Goal: Task Accomplishment & Management: Use online tool/utility

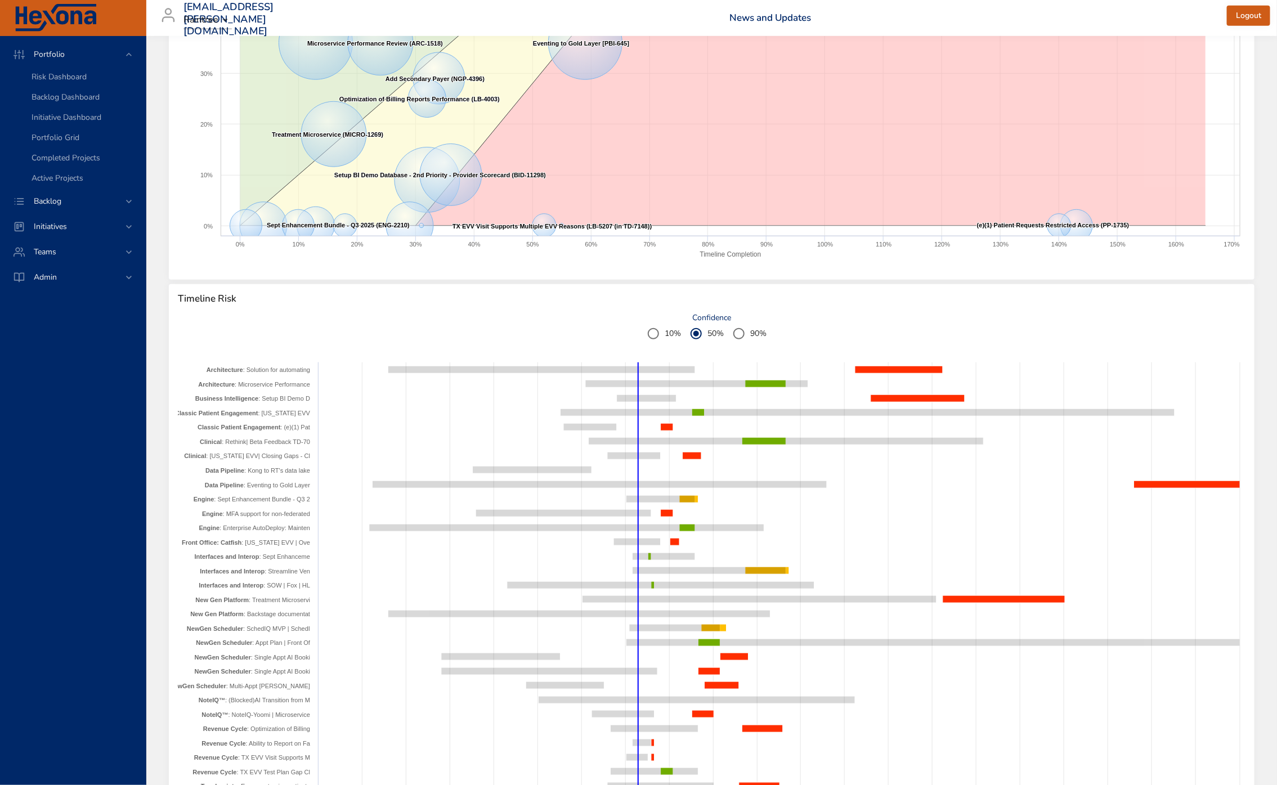
scroll to position [723, 0]
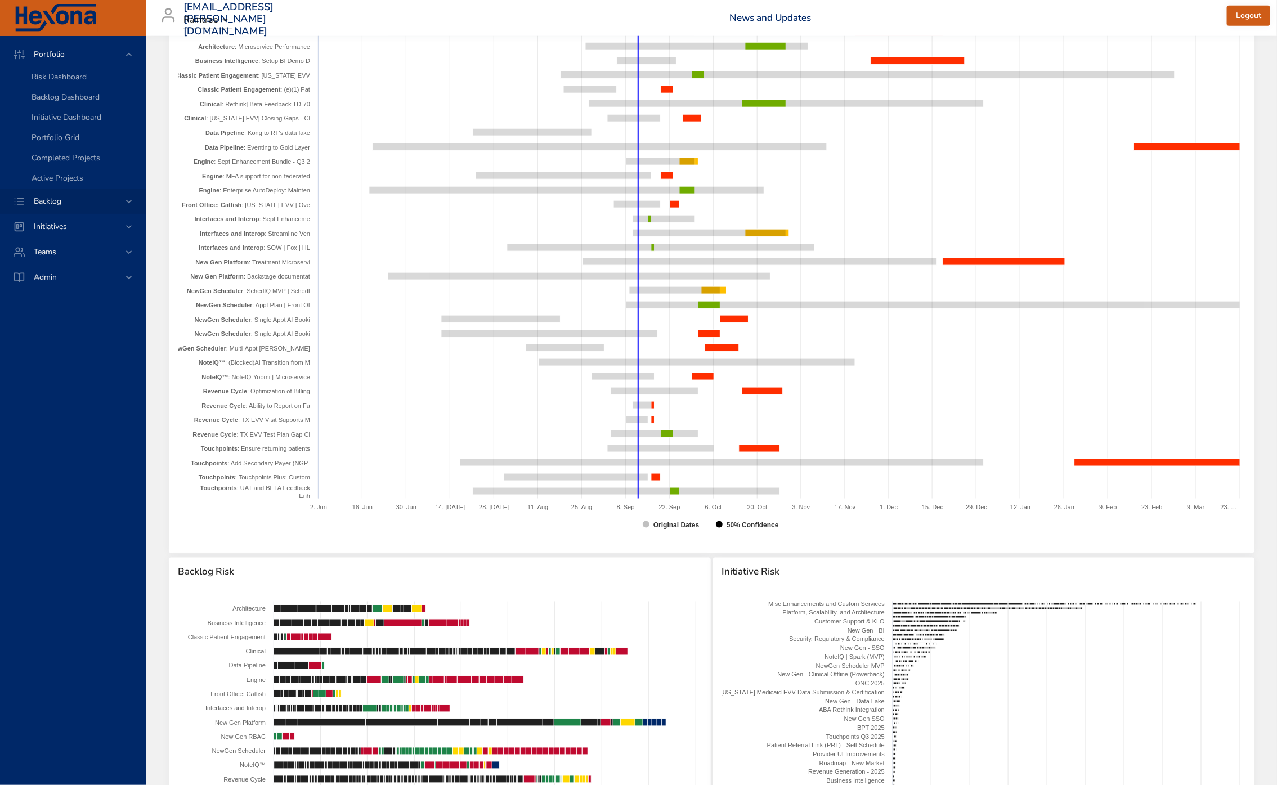
click at [59, 192] on div "Backlog" at bounding box center [73, 201] width 146 height 25
click at [47, 103] on span "Backlog Details" at bounding box center [59, 102] width 54 height 11
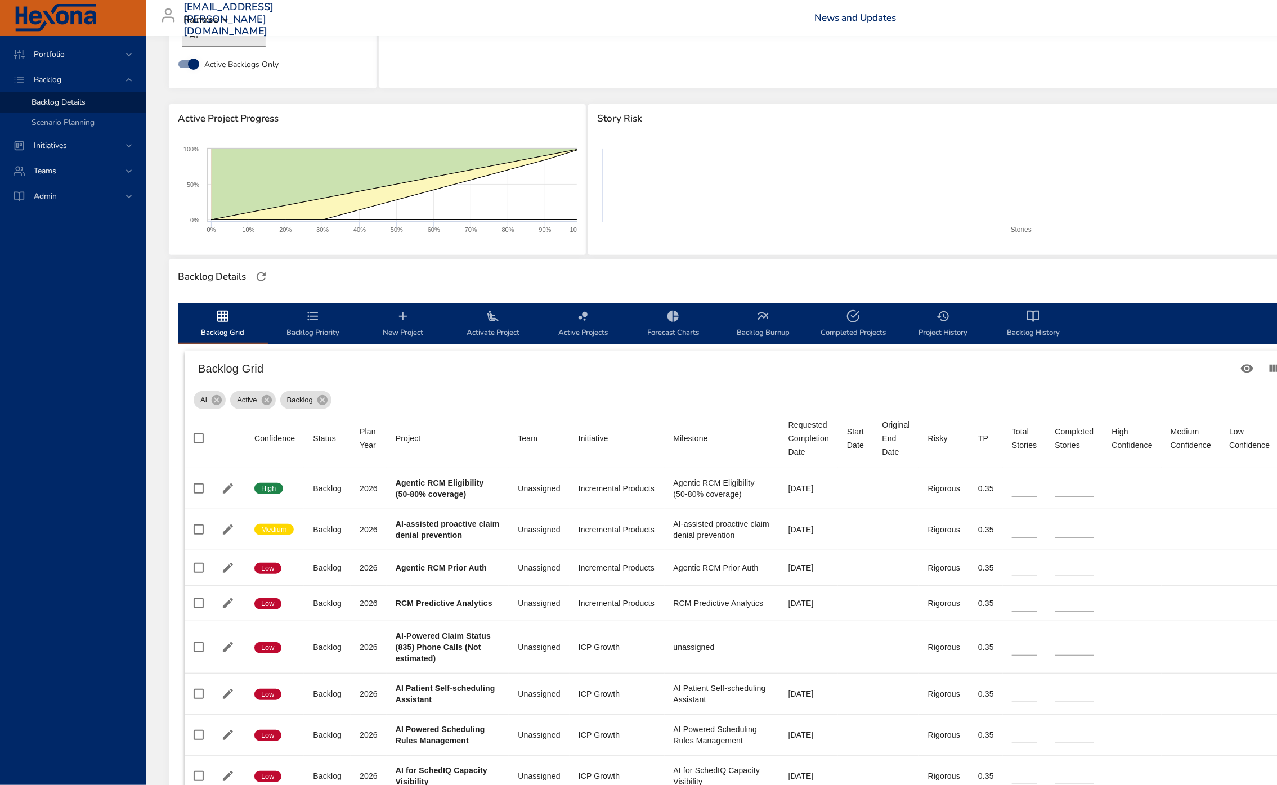
scroll to position [118, 0]
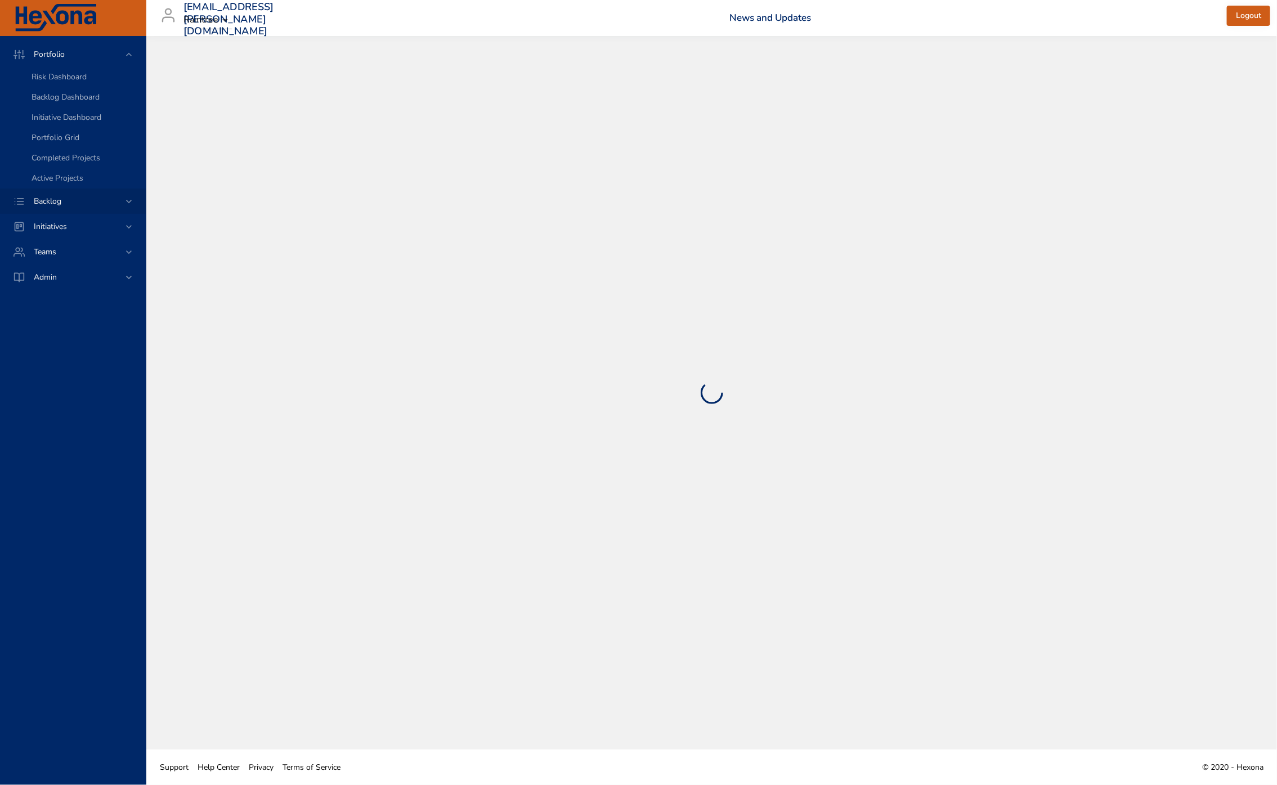
click at [45, 198] on span "Backlog" at bounding box center [48, 201] width 46 height 11
click at [60, 106] on span "Backlog Details" at bounding box center [59, 102] width 54 height 11
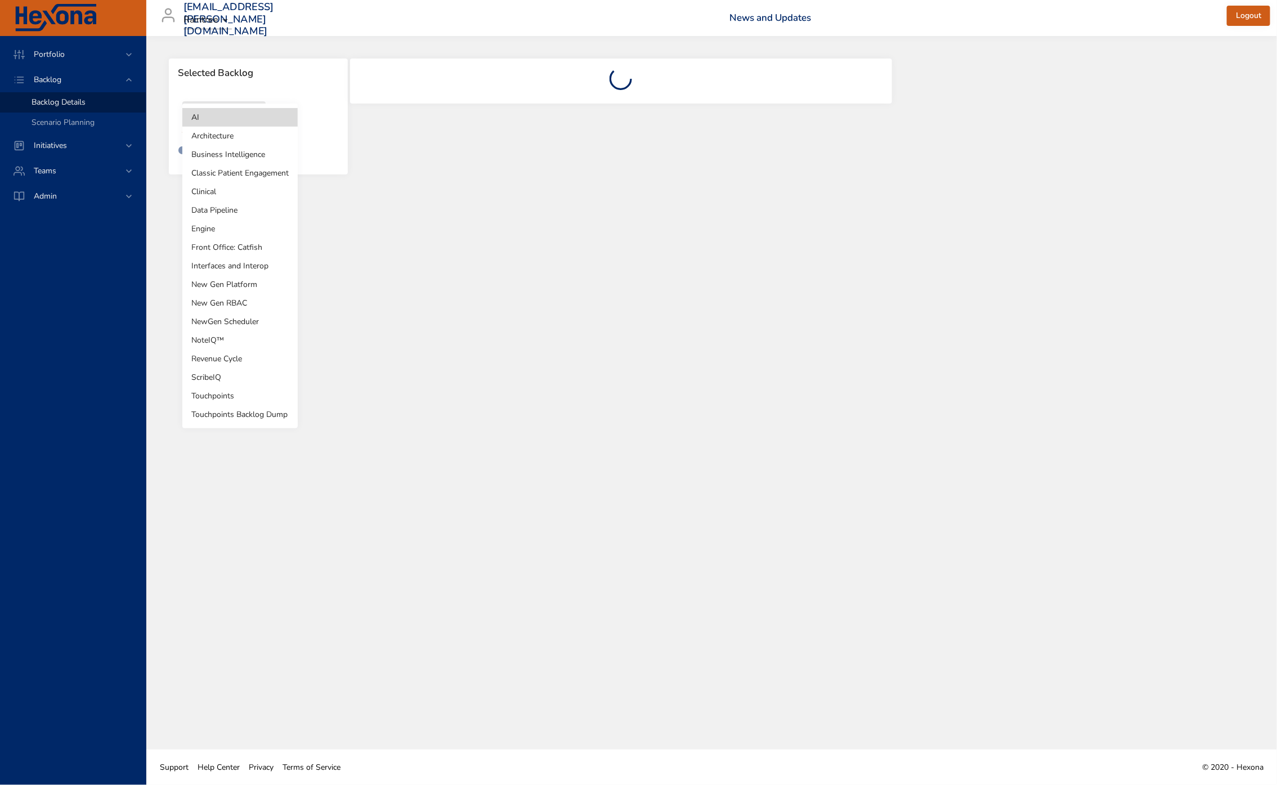
click at [235, 126] on body "Portfolio Backlog Backlog Details Scenario Planning Initiatives Teams Admin [EM…" at bounding box center [638, 392] width 1277 height 785
click at [208, 395] on li "Touchpoints" at bounding box center [239, 396] width 115 height 19
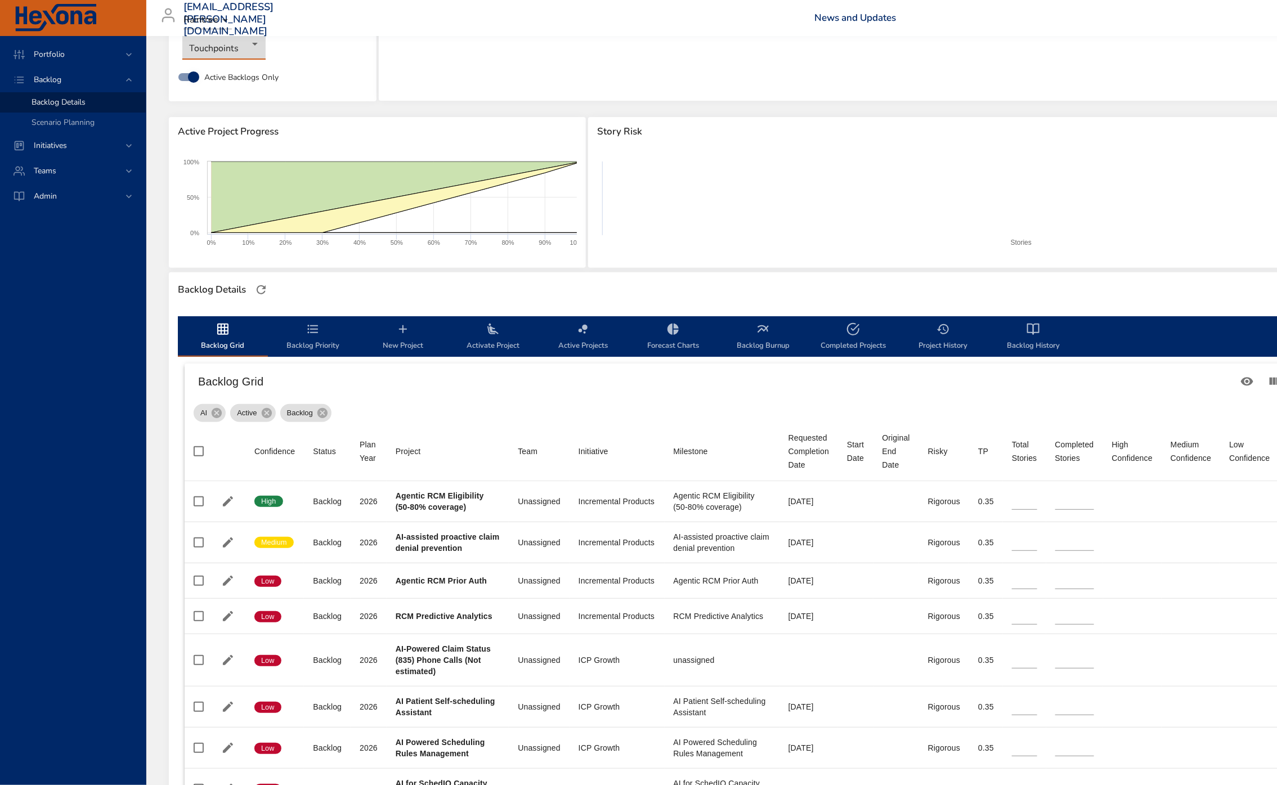
type input "*"
type input "**"
type input "*"
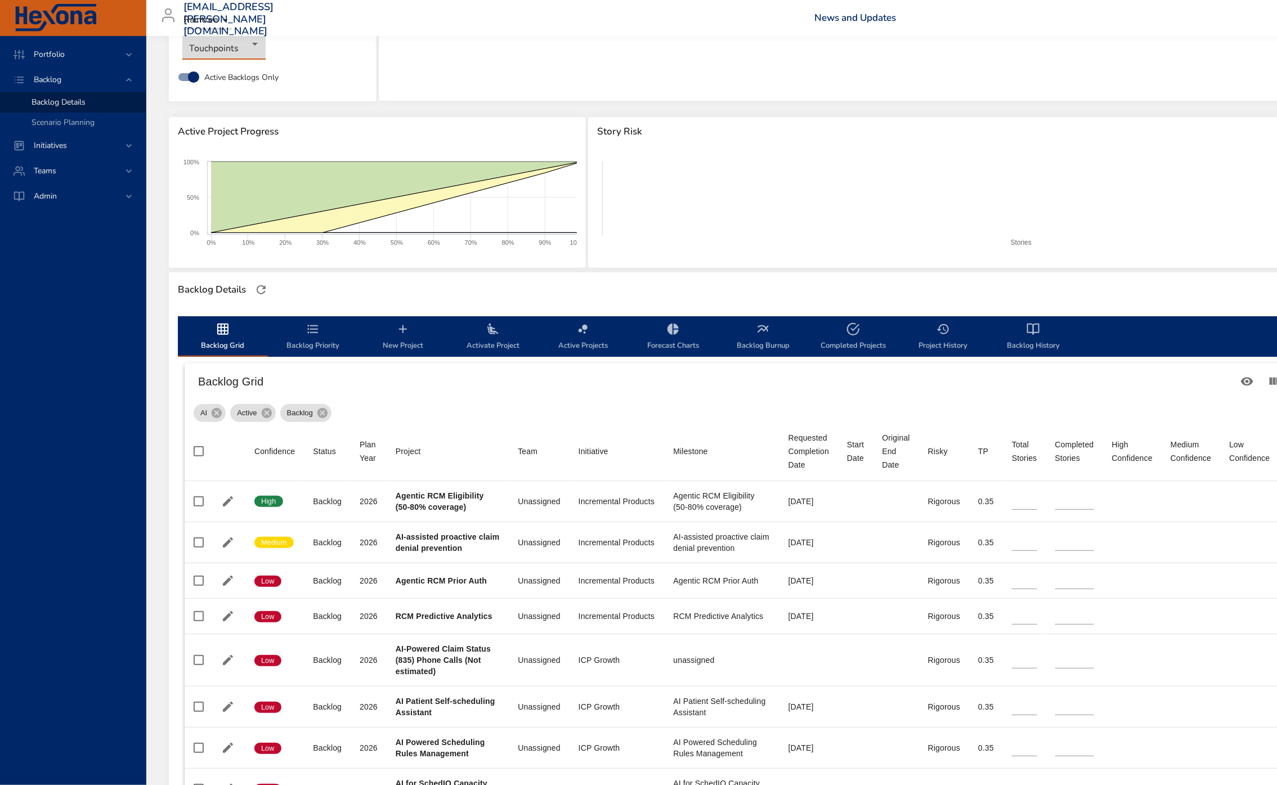
type input "*"
type input "**"
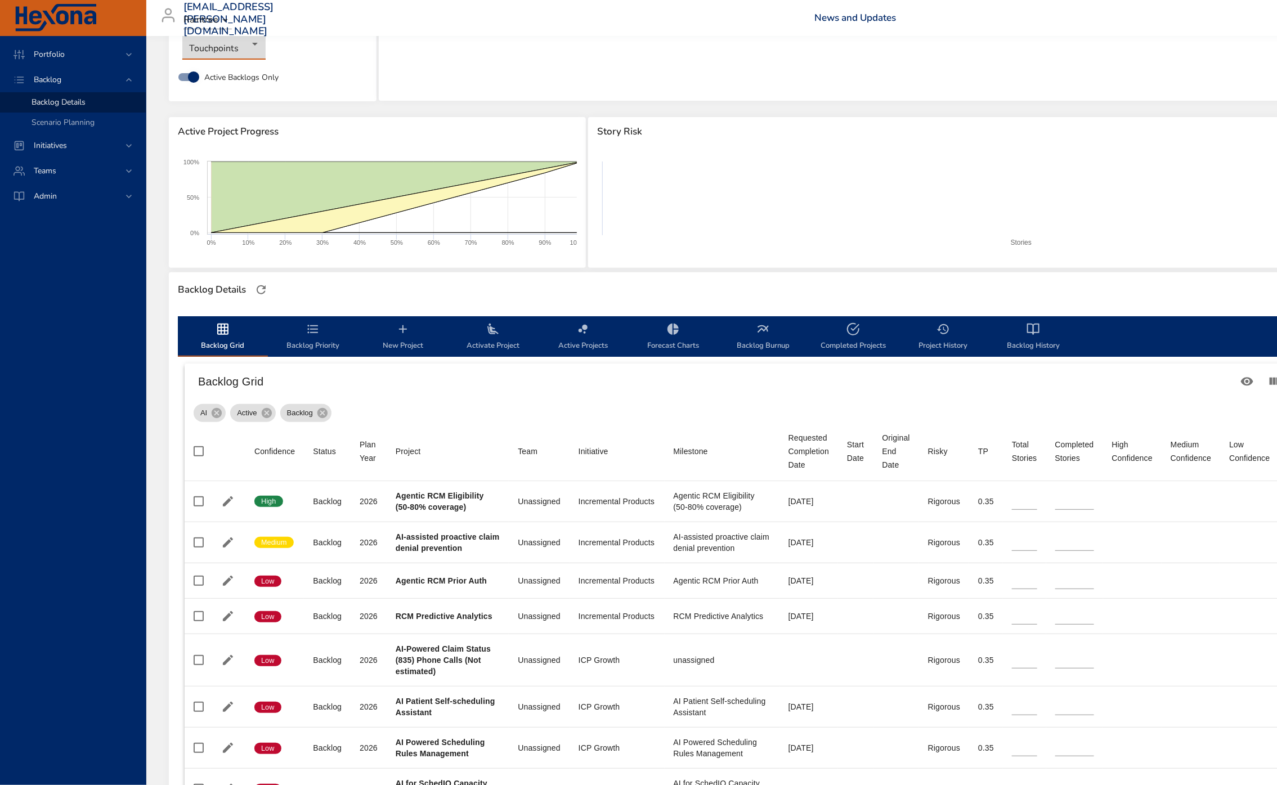
type input "**"
type input "*"
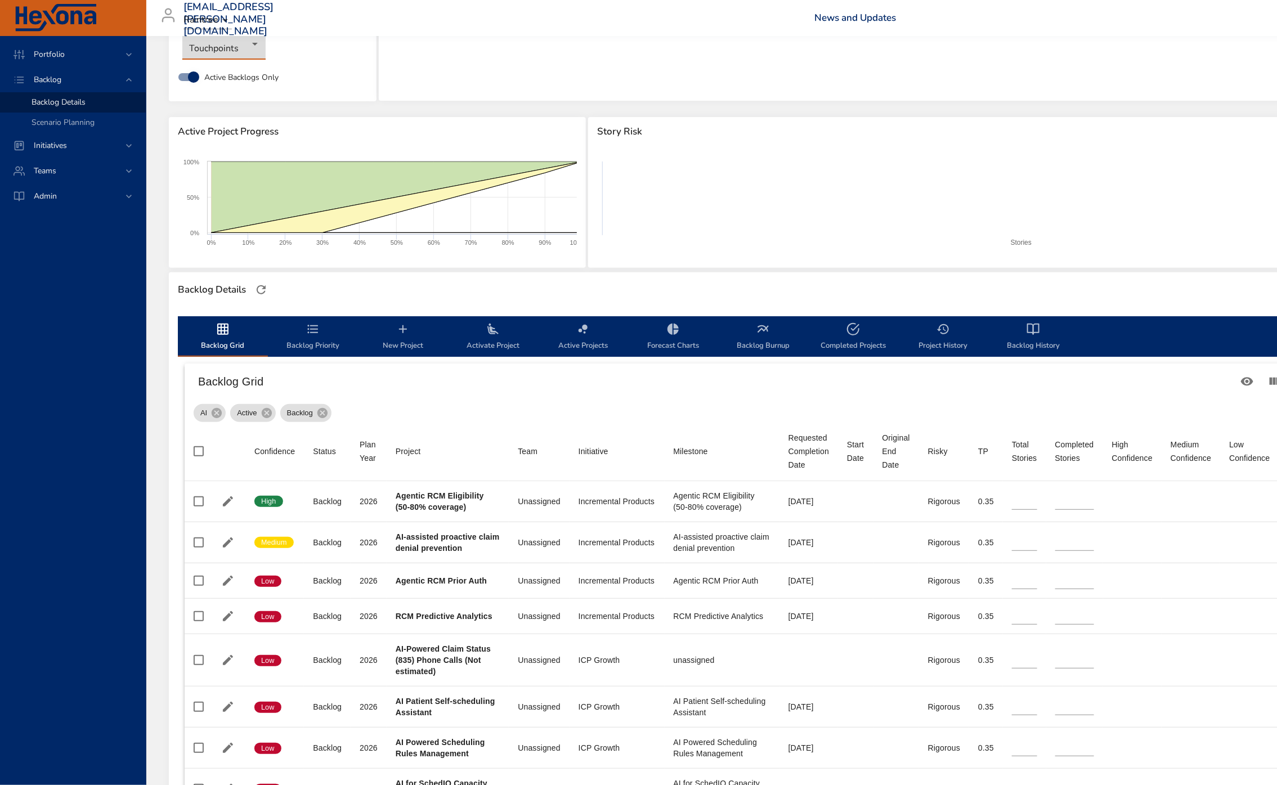
type input "*"
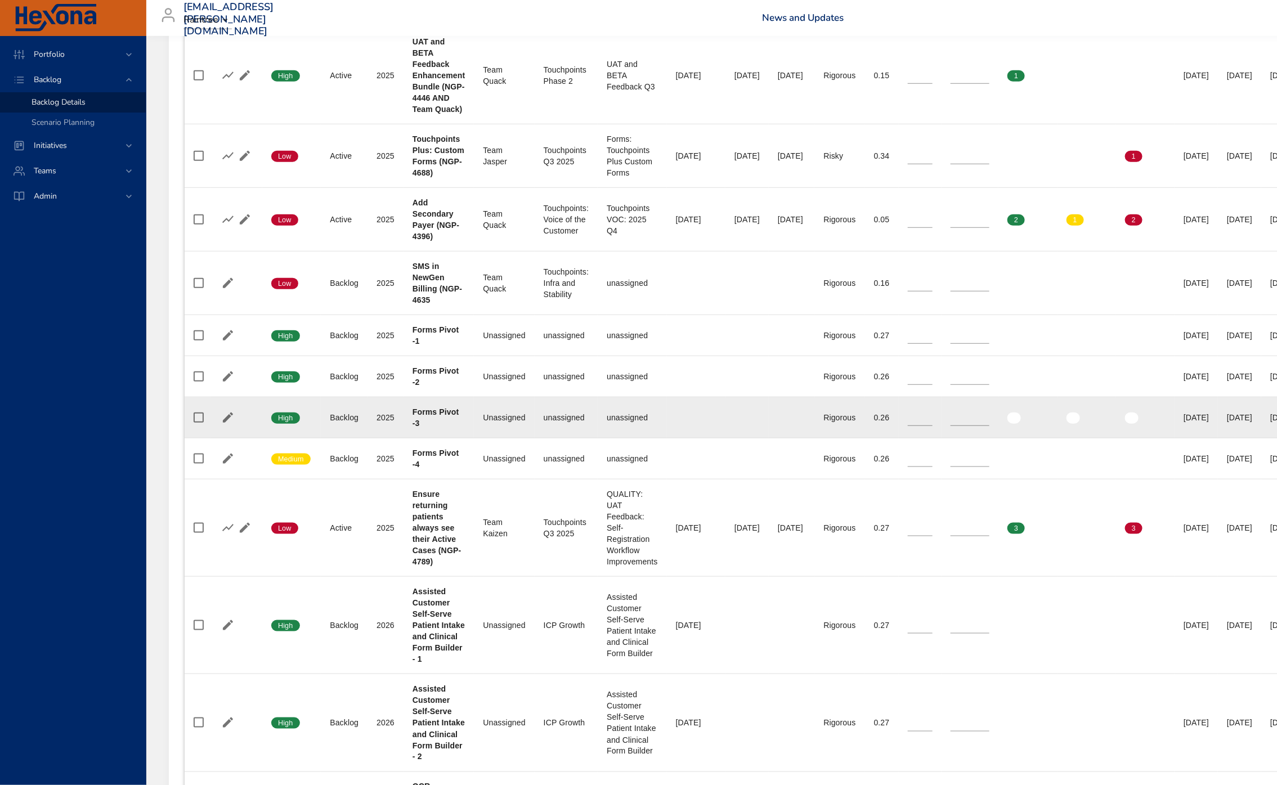
scroll to position [534, 0]
